Goal: Transaction & Acquisition: Purchase product/service

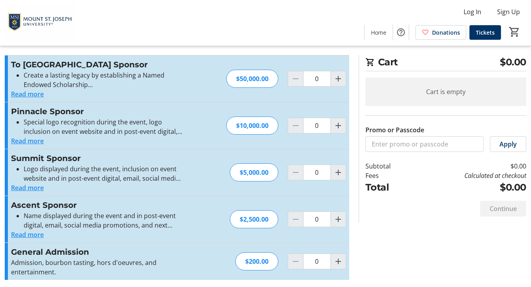
scroll to position [11, 0]
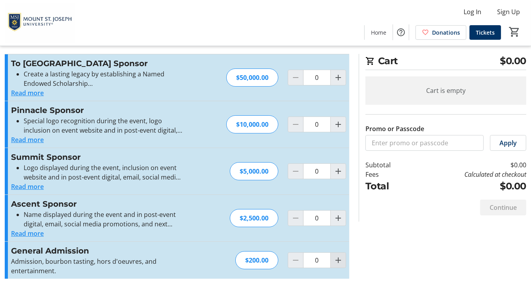
click at [339, 260] on mat-icon "Increment by one" at bounding box center [338, 260] width 9 height 9
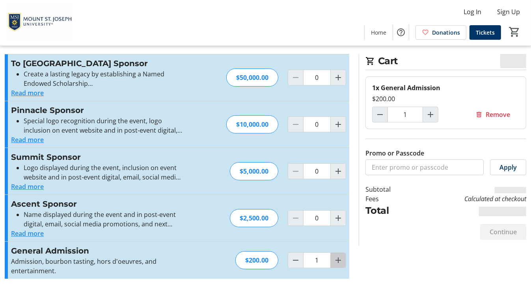
click at [339, 260] on mat-icon "Increment by one" at bounding box center [338, 260] width 9 height 9
type input "2"
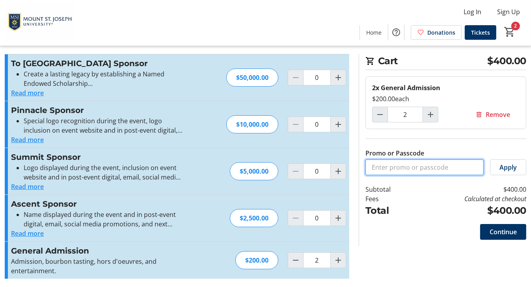
click at [406, 171] on input "Promo or Passcode" at bounding box center [425, 168] width 118 height 16
type input "GOLIONS"
drag, startPoint x: 502, startPoint y: 168, endPoint x: 456, endPoint y: 229, distance: 76.6
click at [456, 229] on div "Continue" at bounding box center [446, 232] width 161 height 28
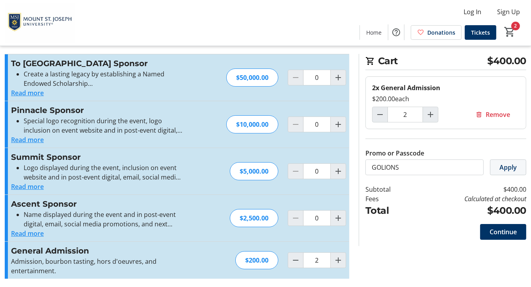
click at [508, 167] on span "Apply" at bounding box center [508, 167] width 17 height 9
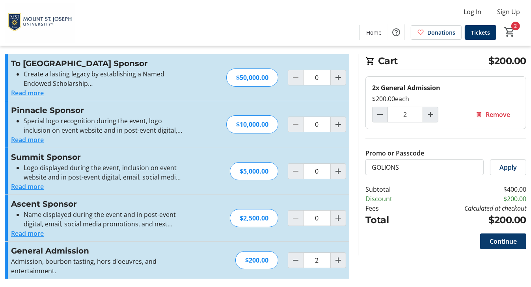
click at [497, 243] on span "Continue" at bounding box center [503, 241] width 27 height 9
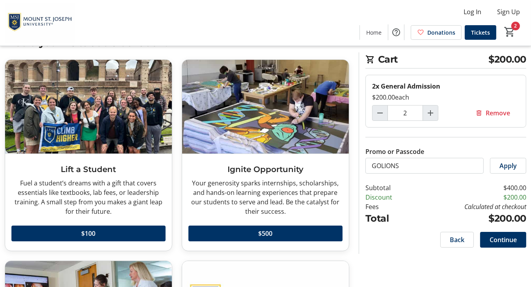
scroll to position [28, 0]
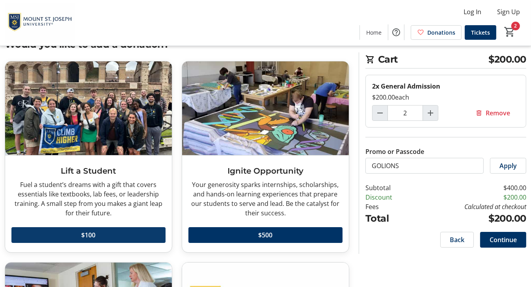
click at [99, 235] on span at bounding box center [88, 235] width 154 height 19
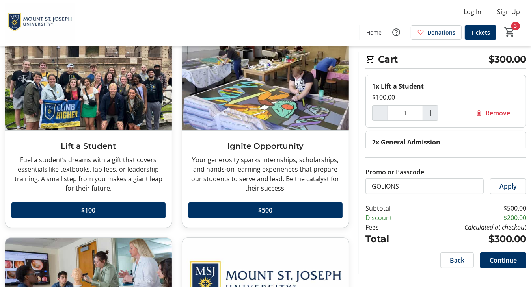
scroll to position [55, 0]
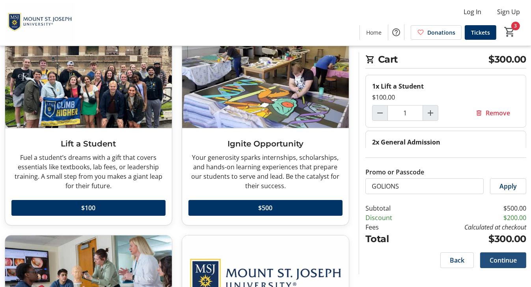
click at [503, 261] on span "Continue" at bounding box center [503, 260] width 27 height 9
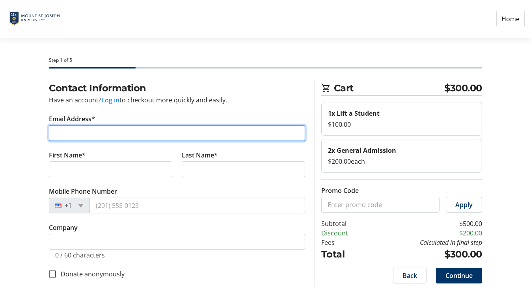
click at [127, 130] on input "Email Address*" at bounding box center [177, 133] width 256 height 16
type input "[PERSON_NAME][EMAIL_ADDRESS][PERSON_NAME][DOMAIN_NAME]"
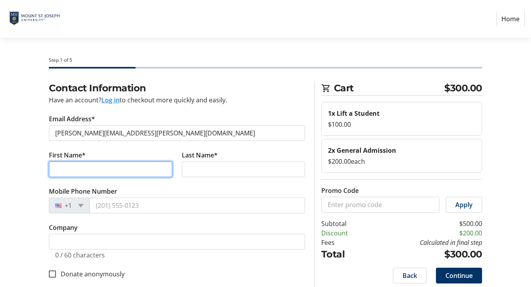
type input "[PERSON_NAME]"
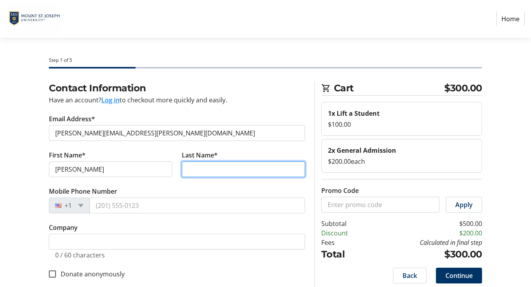
type input "[PERSON_NAME]"
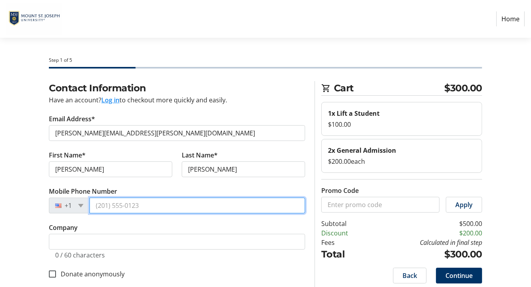
type input "[PHONE_NUMBER]"
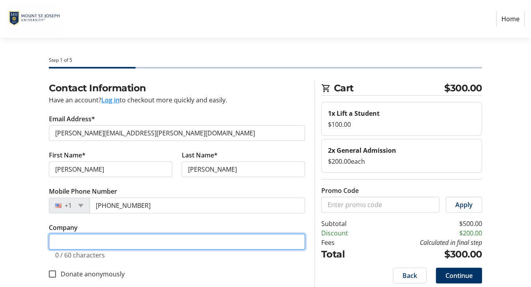
type input "[GEOGRAPHIC_DATA][PERSON_NAME]"
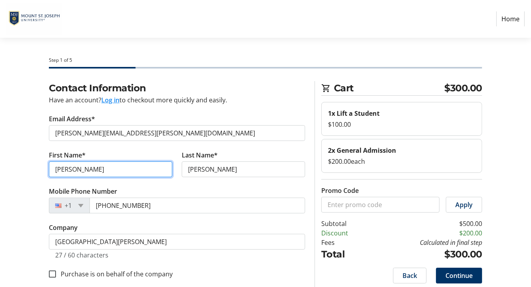
click at [103, 164] on input "[PERSON_NAME]" at bounding box center [110, 170] width 123 height 16
type input "L"
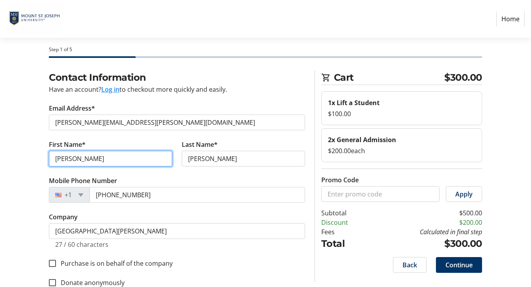
scroll to position [10, 0]
type input "[PERSON_NAME]"
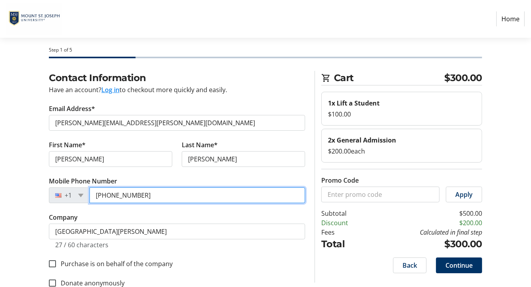
click at [144, 197] on input "[PHONE_NUMBER]" at bounding box center [198, 196] width 216 height 16
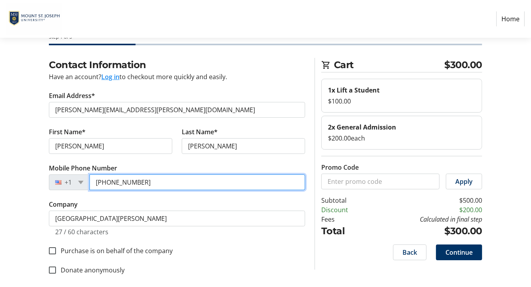
scroll to position [29, 0]
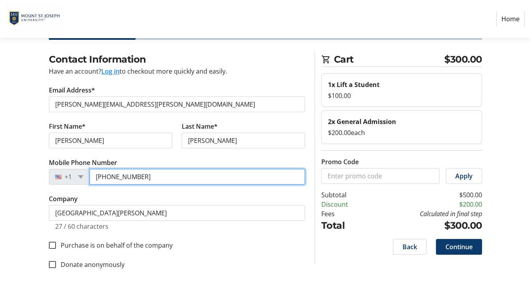
type input "[PHONE_NUMBER]"
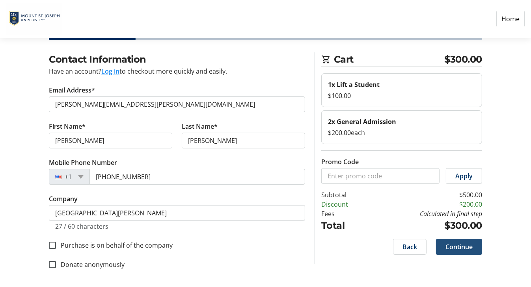
click at [450, 243] on span "Continue" at bounding box center [459, 246] width 27 height 9
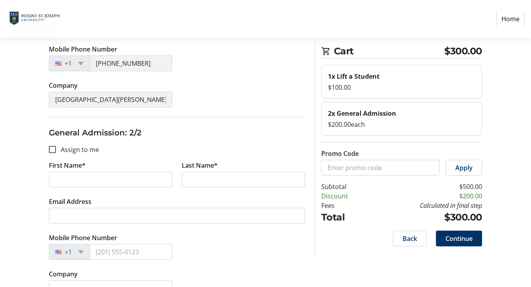
scroll to position [195, 0]
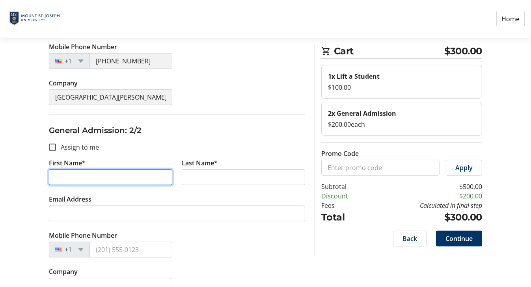
click at [133, 178] on input "First Name*" at bounding box center [110, 178] width 123 height 16
type input "[PERSON_NAME]"
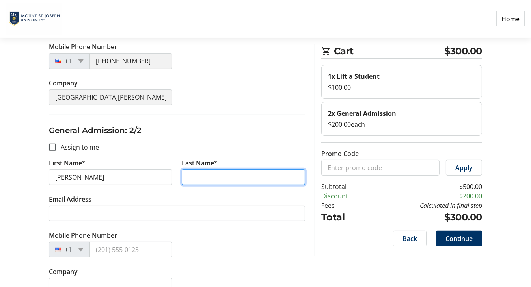
click at [189, 172] on input "Last Name*" at bounding box center [243, 178] width 123 height 16
type input "[PERSON_NAME]"
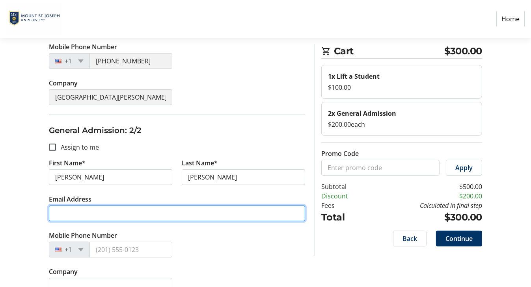
click at [111, 212] on input "Email Address" at bounding box center [177, 214] width 256 height 16
type input "[EMAIL_ADDRESS][PERSON_NAME][DOMAIN_NAME]"
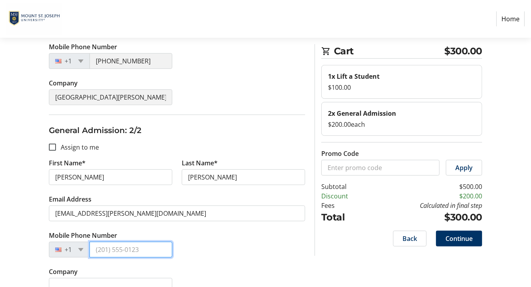
click at [130, 246] on input "Mobile Phone Number" at bounding box center [131, 250] width 83 height 16
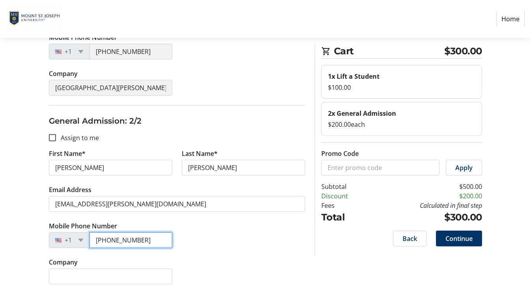
scroll to position [208, 0]
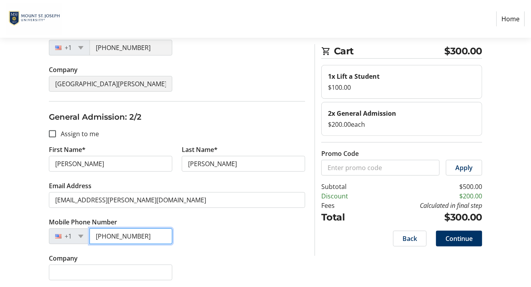
type input "[PHONE_NUMBER]"
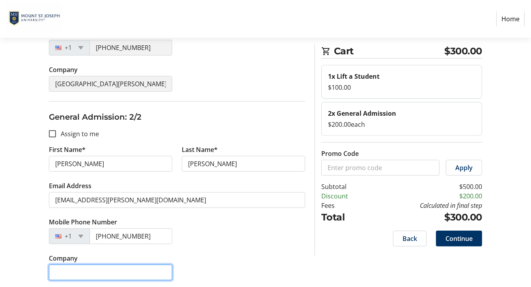
click at [117, 269] on input "Company" at bounding box center [110, 273] width 123 height 16
type input "[GEOGRAPHIC_DATA][PERSON_NAME]"
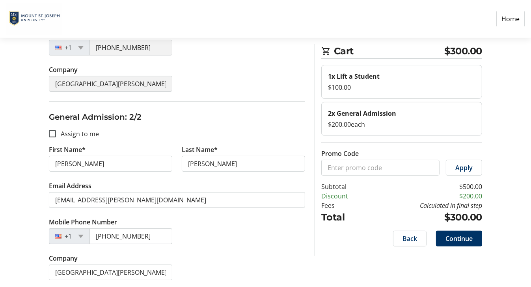
click at [194, 264] on div "Company [GEOGRAPHIC_DATA][PERSON_NAME]" at bounding box center [177, 272] width 266 height 36
click at [475, 240] on span at bounding box center [459, 238] width 46 height 19
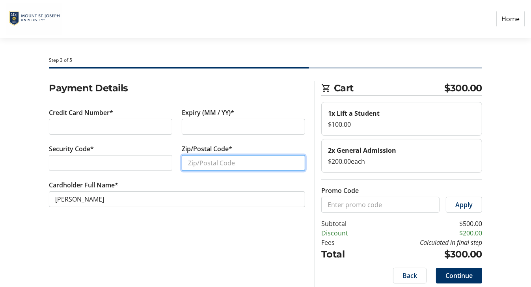
click at [195, 160] on input "Zip/Postal Code*" at bounding box center [243, 163] width 123 height 16
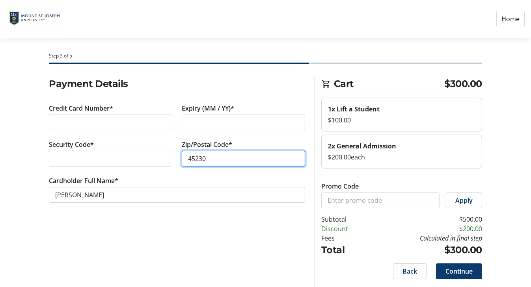
type input "45230"
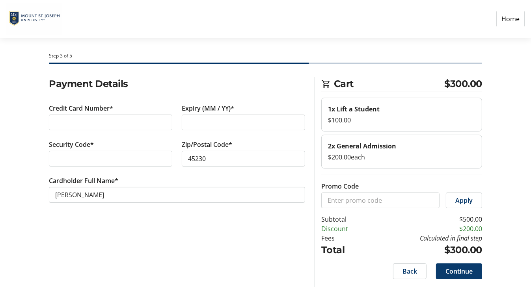
click at [460, 267] on span "Continue" at bounding box center [459, 271] width 27 height 9
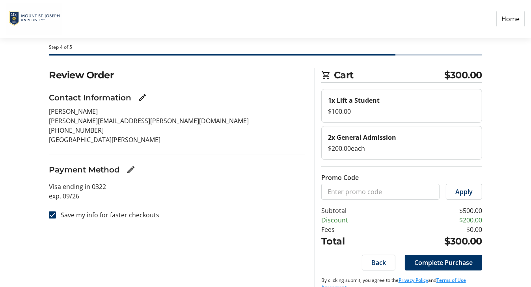
scroll to position [25, 0]
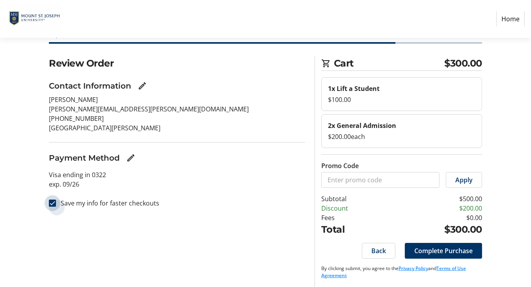
click at [50, 201] on input "Save my info for faster checkouts" at bounding box center [52, 203] width 7 height 7
checkbox input "false"
click at [423, 248] on span "Complete Purchase" at bounding box center [443, 250] width 58 height 9
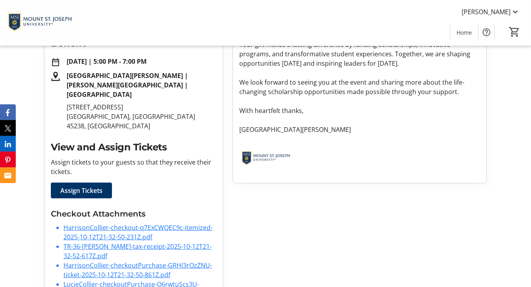
scroll to position [166, 0]
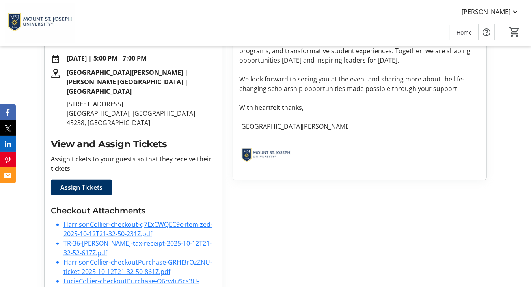
click at [151, 258] on link "HarrisonCollier-checkoutPurchase-GRHI3rOzZNU-ticket-2025-10-12T21-32-50-861Z.pdf" at bounding box center [137, 267] width 149 height 18
click at [131, 277] on link "LucieCollier-checkoutPurchase-O6rwtuScs3U-ticket-2025-10-12T21-32-51-656Z.pdf" at bounding box center [131, 286] width 136 height 18
click at [125, 239] on link "TR-36-[PERSON_NAME]-tax-receipt-2025-10-12T21-32-52-617Z.pdf" at bounding box center [137, 248] width 148 height 18
click at [144, 220] on link "HarrisonCollier-checkout-q7ExCWQEC9c-itemized-2025-10-12T21-32-50-231Z.pdf" at bounding box center [137, 229] width 149 height 18
